Goal: Information Seeking & Learning: Compare options

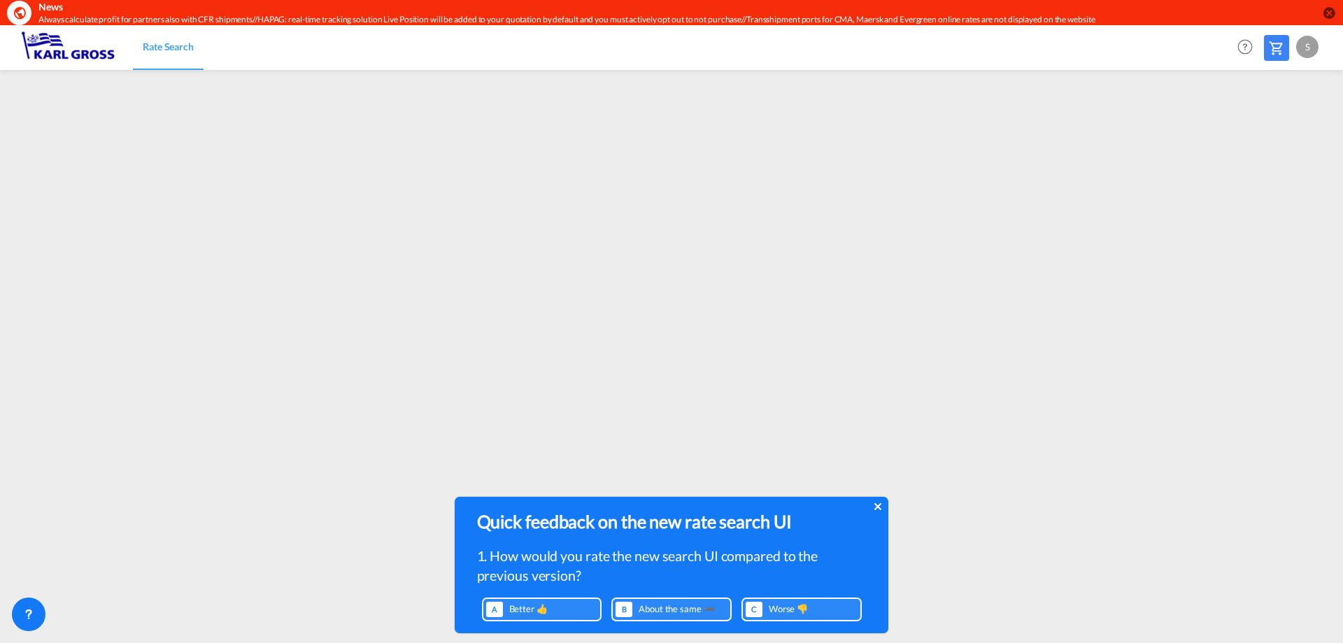
click at [878, 508] on icon at bounding box center [877, 506] width 7 height 7
